Goal: Information Seeking & Learning: Learn about a topic

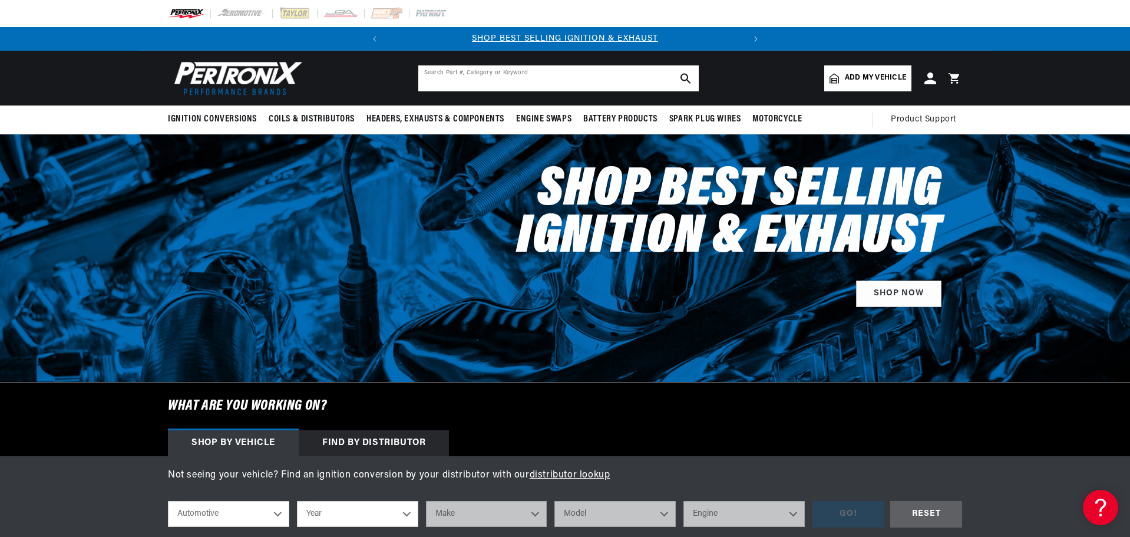
click at [457, 79] on input "text" at bounding box center [558, 78] width 281 height 26
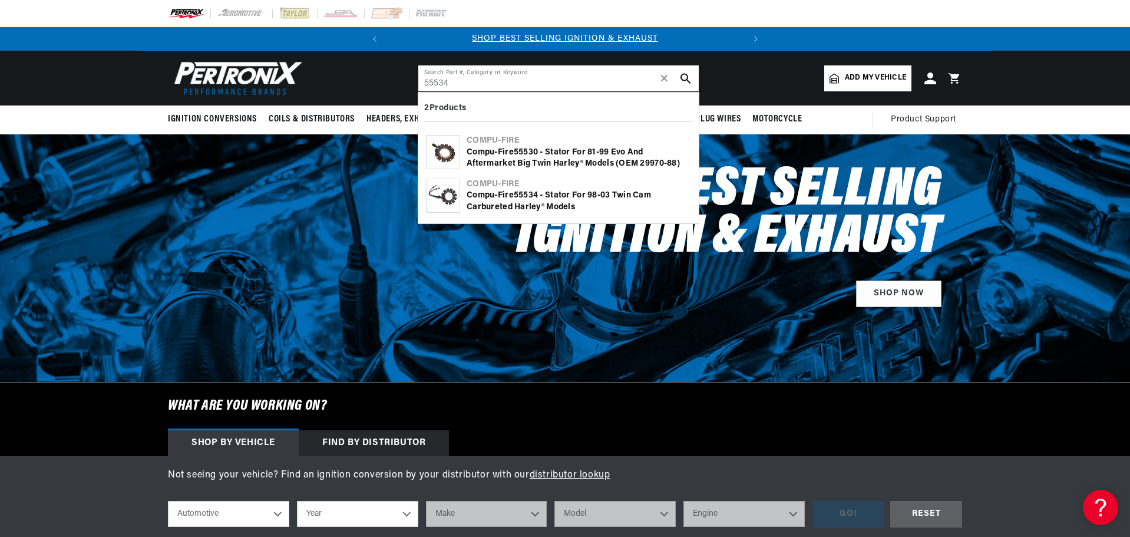
type input "55534"
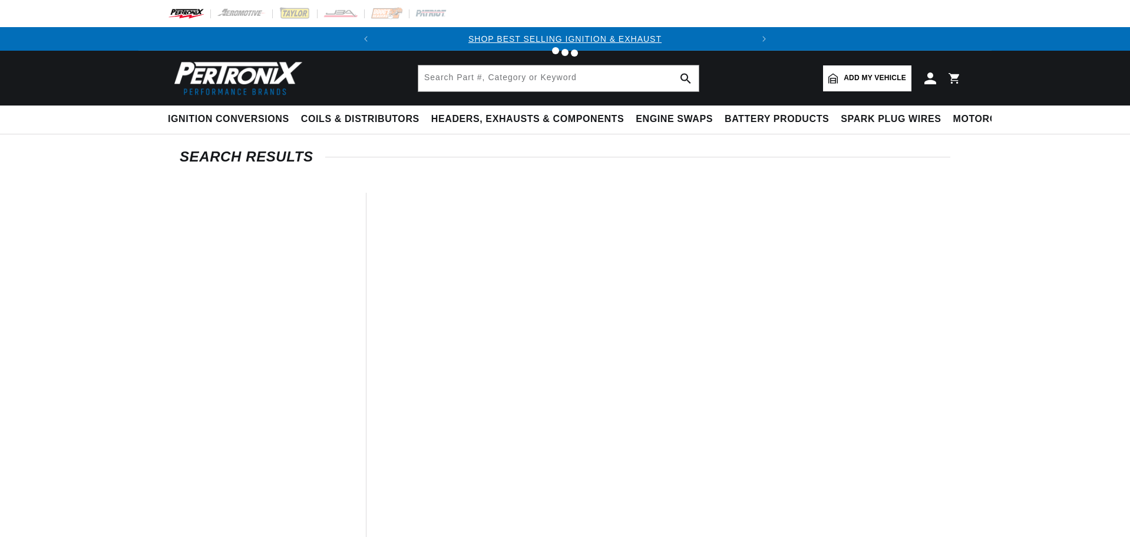
type input "55534"
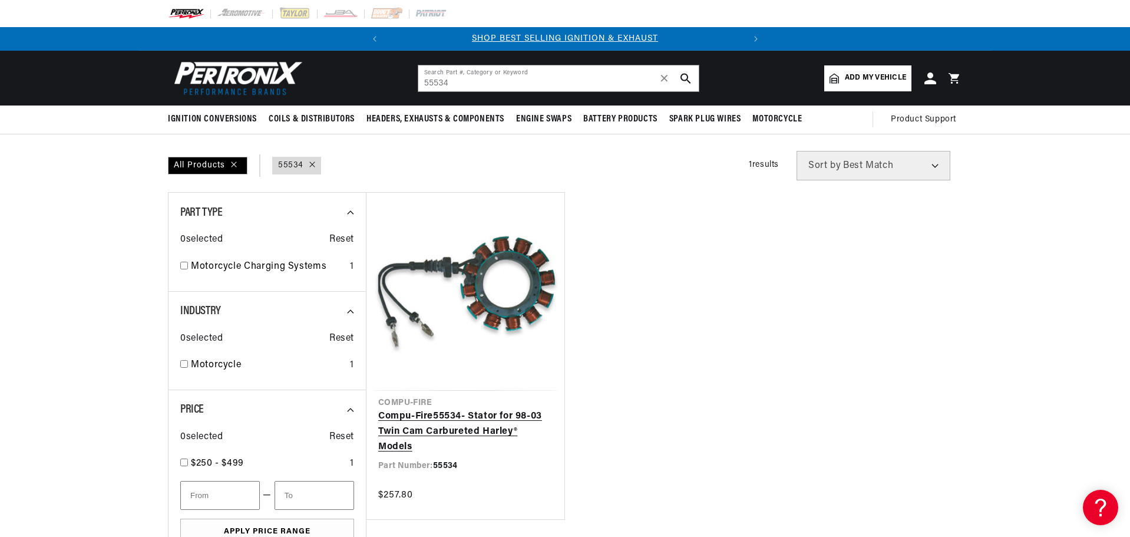
click at [438, 421] on link "Compu-Fire 55534 - Stator for 98-03 Twin Cam Carbureted Harley® Models" at bounding box center [465, 431] width 174 height 45
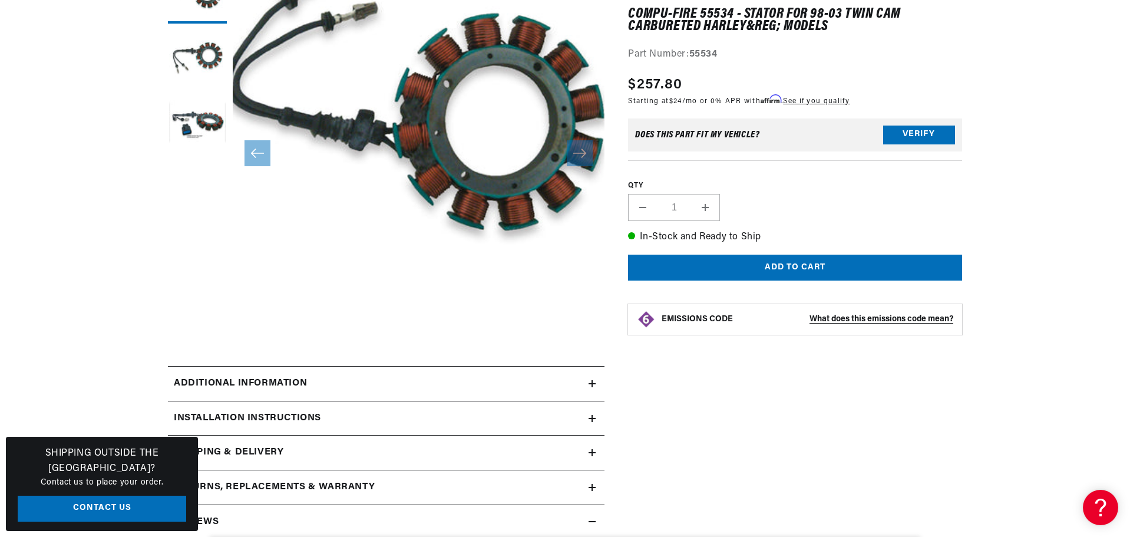
scroll to position [236, 0]
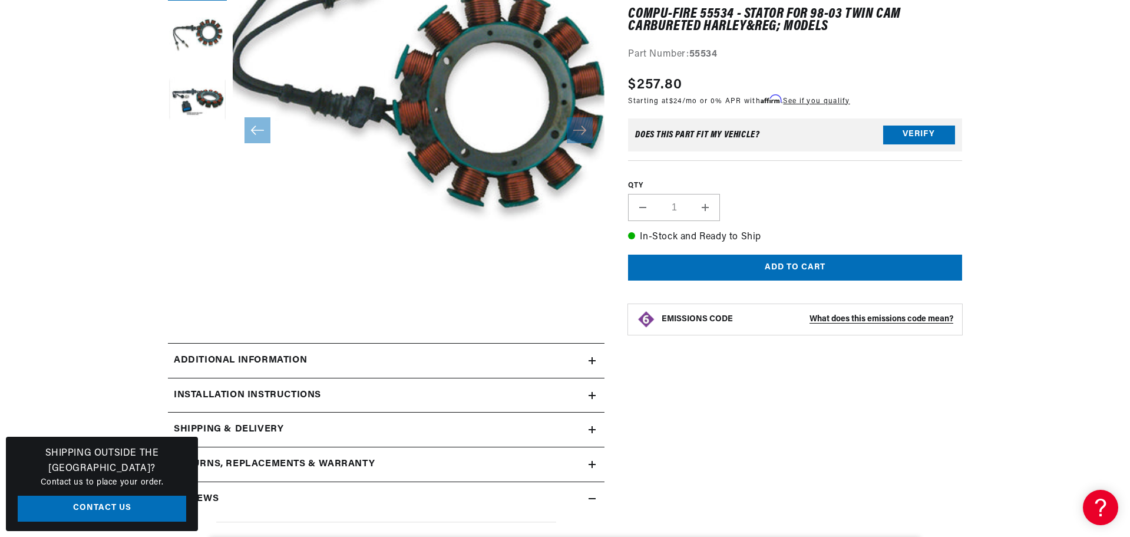
click at [260, 360] on h2 "Additional information" at bounding box center [240, 360] width 133 height 15
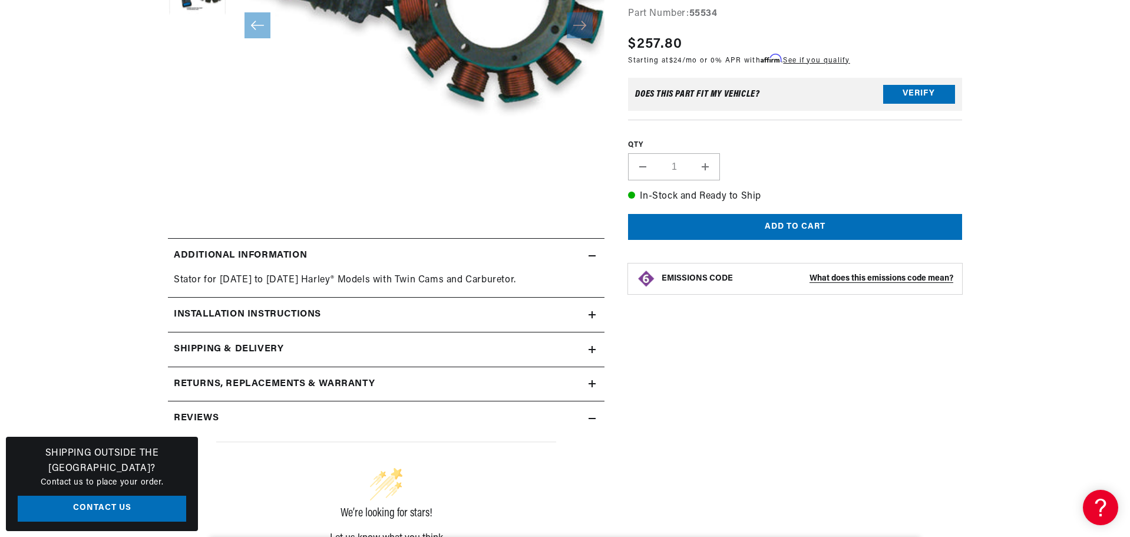
scroll to position [471, 0]
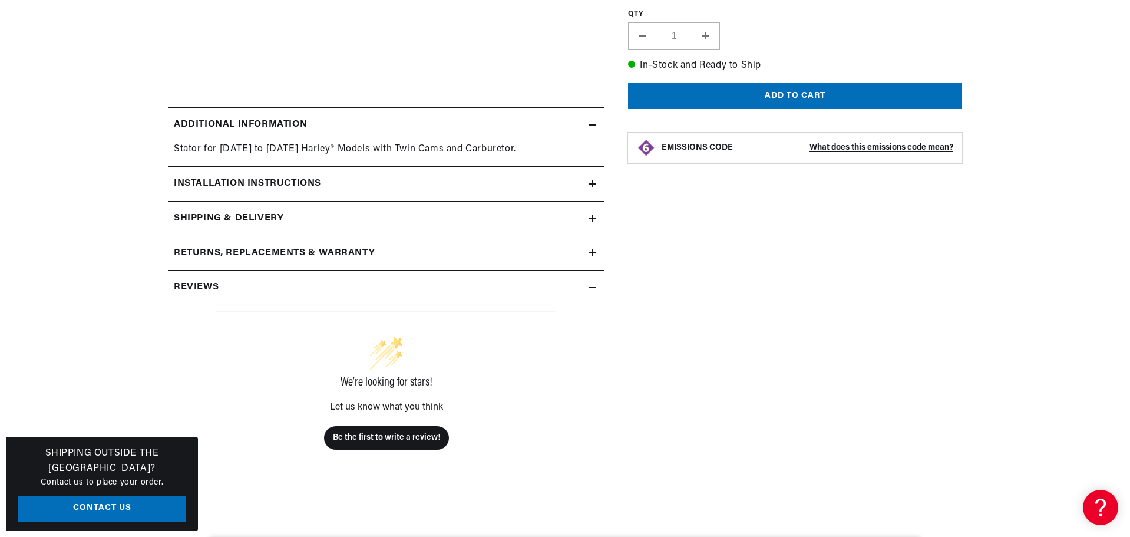
click at [278, 189] on h2 "Installation instructions" at bounding box center [247, 183] width 147 height 15
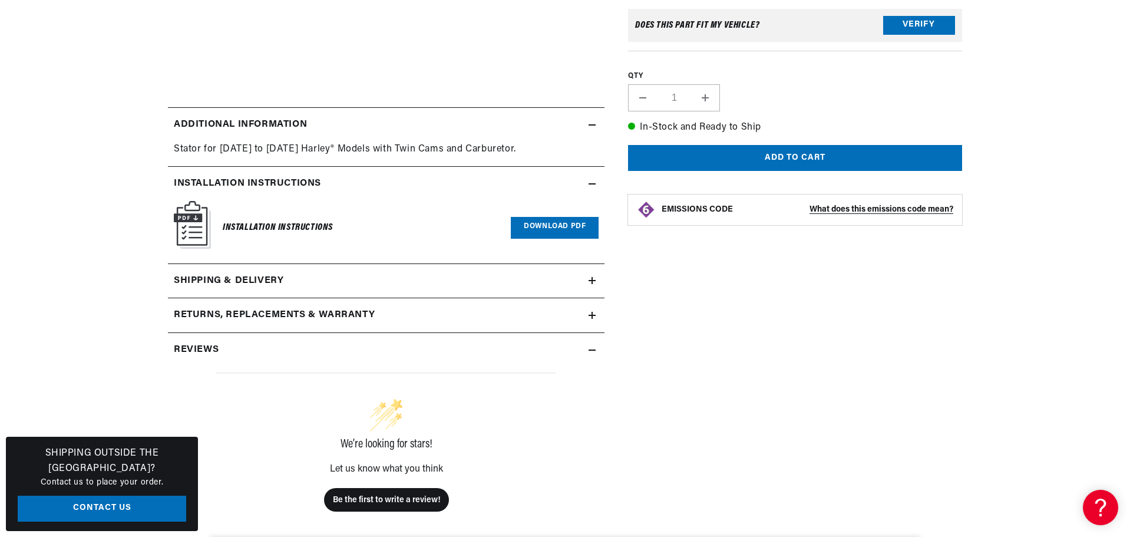
click at [260, 285] on h2 "Shipping & Delivery" at bounding box center [229, 280] width 110 height 15
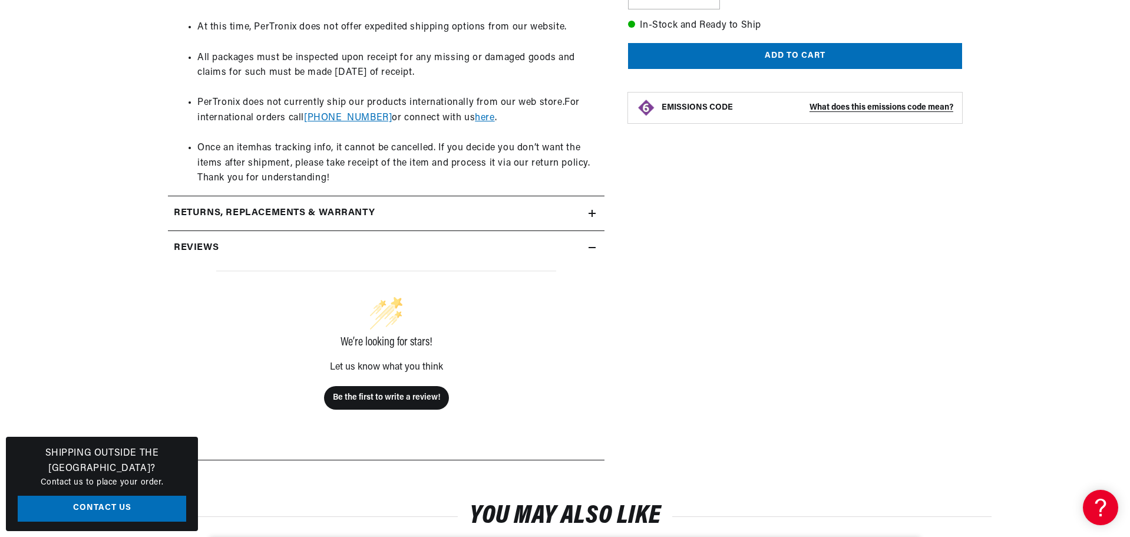
scroll to position [0, 0]
click at [262, 215] on h2 "Returns, Replacements & Warranty" at bounding box center [274, 213] width 201 height 15
